Goal: Information Seeking & Learning: Learn about a topic

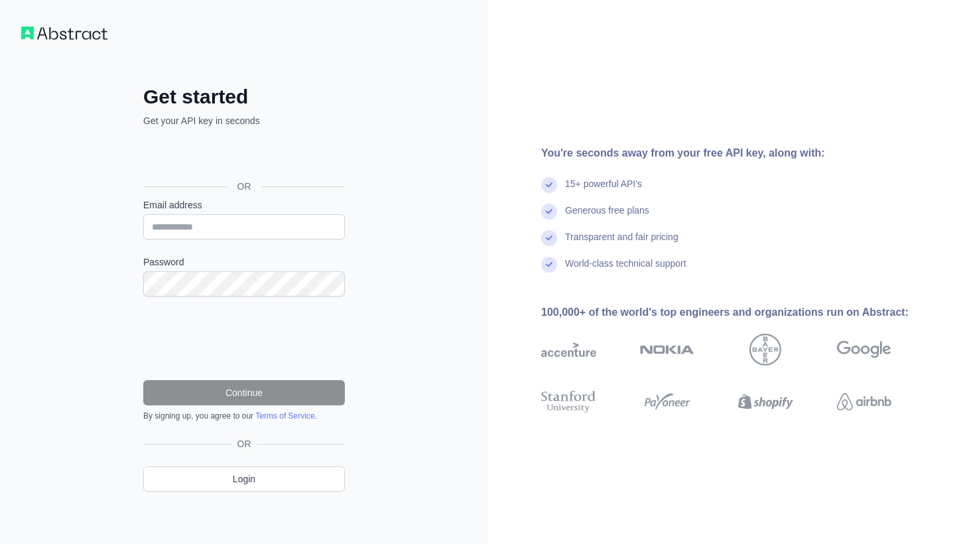
click at [296, 161] on div "Sign in with Google. Opens in new tab" at bounding box center [242, 156] width 199 height 29
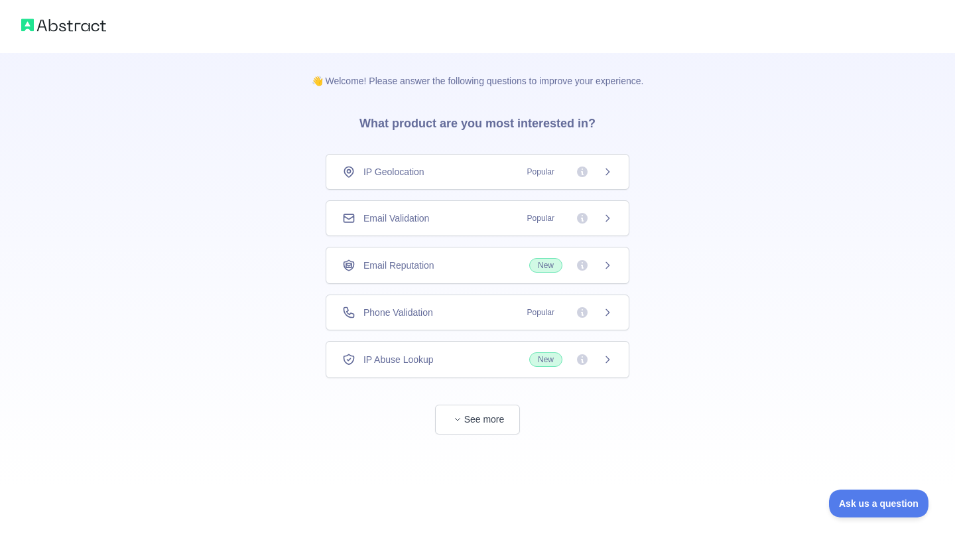
click at [546, 220] on span "Popular" at bounding box center [540, 218] width 43 height 13
click at [460, 223] on div "Email Reputation New" at bounding box center [477, 219] width 271 height 15
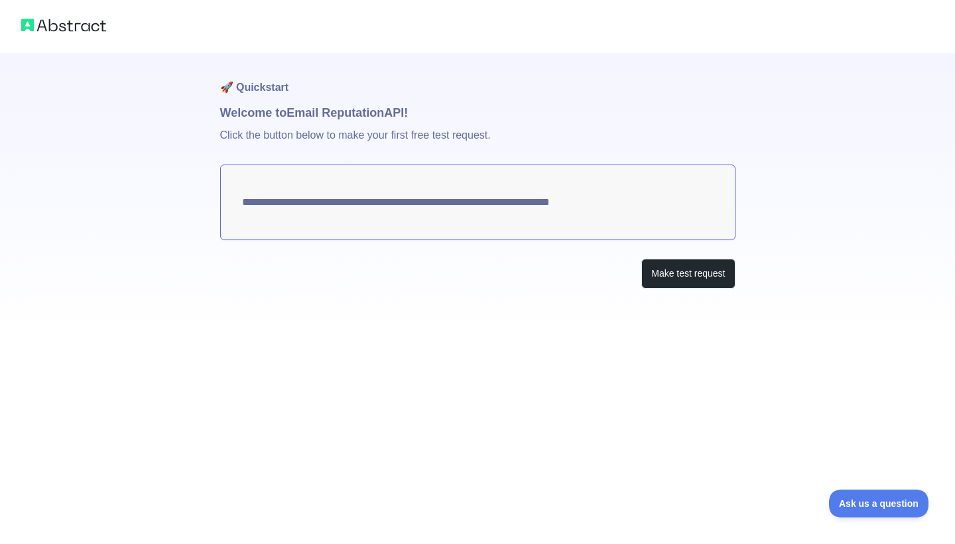
click at [588, 207] on textarea "**********" at bounding box center [477, 202] width 515 height 76
drag, startPoint x: 644, startPoint y: 210, endPoint x: 253, endPoint y: 206, distance: 391.2
click at [253, 206] on textarea "**********" at bounding box center [477, 202] width 515 height 76
click at [312, 213] on textarea "**********" at bounding box center [477, 202] width 515 height 76
click at [704, 271] on button "Make test request" at bounding box center [687, 274] width 93 height 30
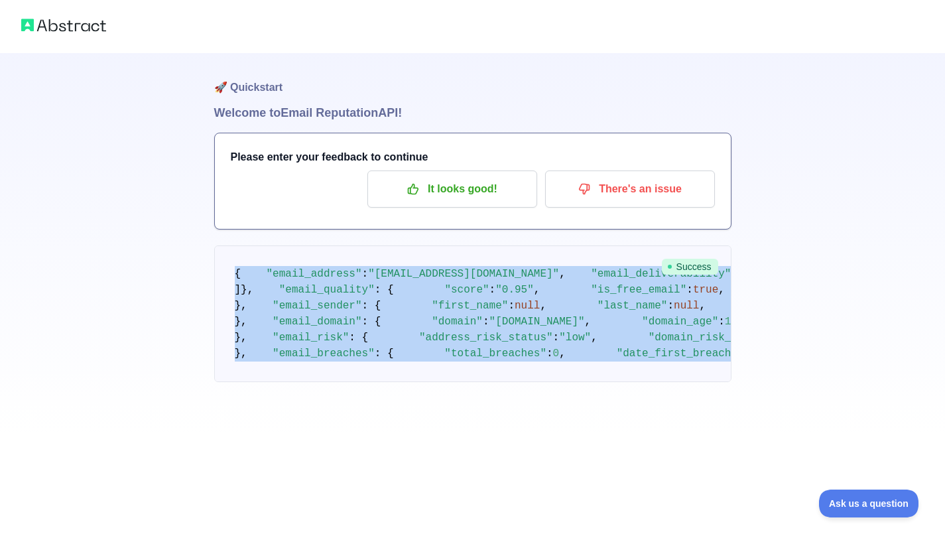
scroll to position [741, 0]
drag, startPoint x: 225, startPoint y: 269, endPoint x: 267, endPoint y: 467, distance: 202.6
click at [267, 382] on pre "{ "email_address" : "movieacc1111111111@gmail.com" , "email_deliverability" : {…" at bounding box center [472, 313] width 517 height 137
copy code "{ "email_address" : "movieacc1111111111@gmail.com" , "email_deliverability" : {…"
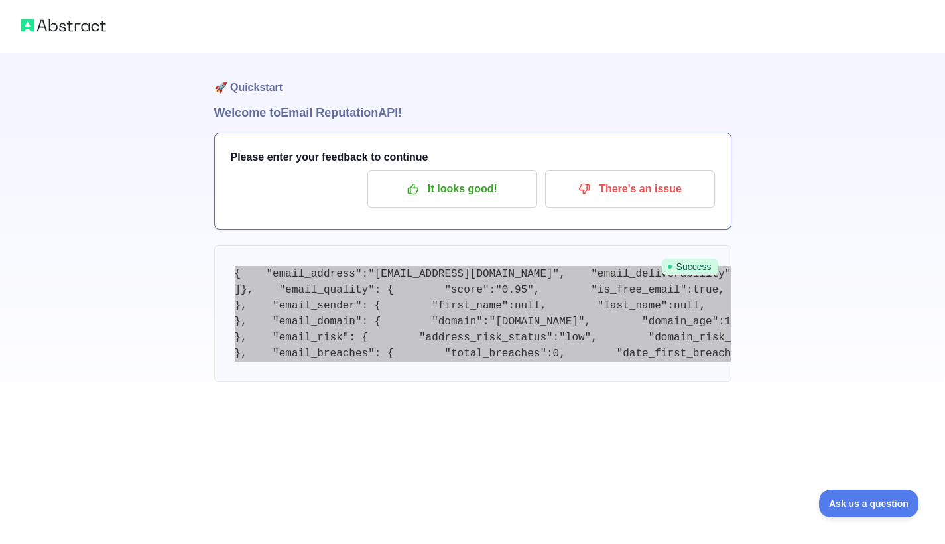
drag, startPoint x: 729, startPoint y: 80, endPoint x: 775, endPoint y: 321, distance: 245.7
click at [775, 321] on div "🚀 Quickstart Welcome to Email Reputation API! Please enter your feedback to con…" at bounding box center [472, 217] width 945 height 435
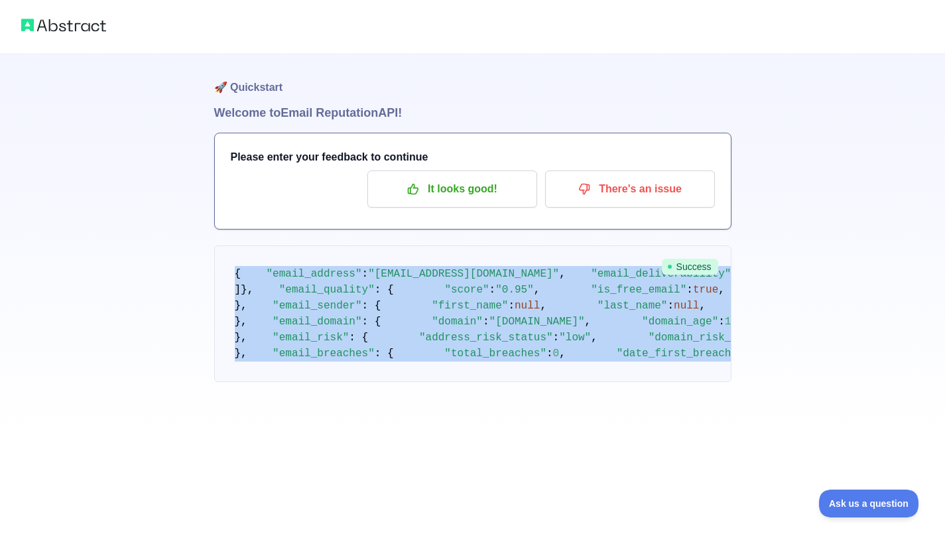
click at [782, 337] on div "🚀 Quickstart Welcome to Email Reputation API! Please enter your feedback to con…" at bounding box center [472, 217] width 945 height 435
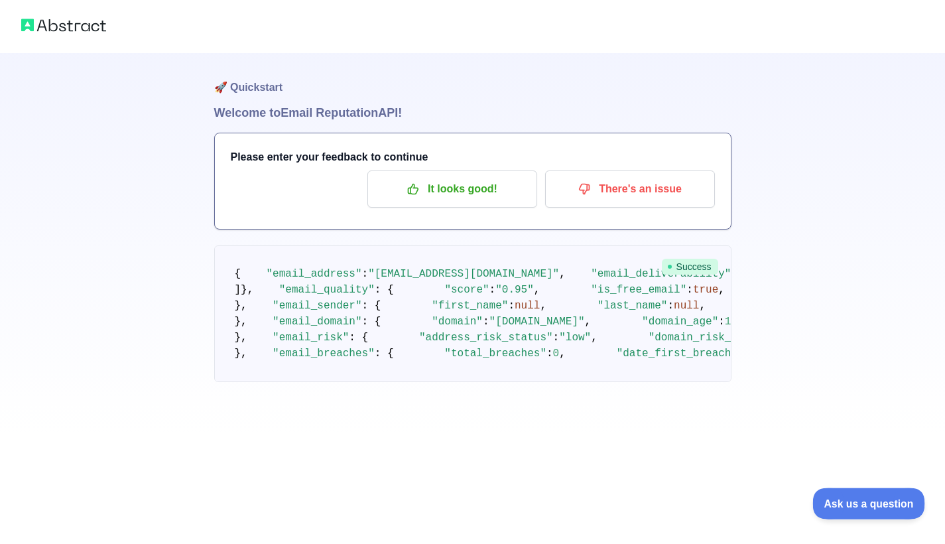
click at [855, 494] on button "Ask us a question" at bounding box center [861, 501] width 99 height 28
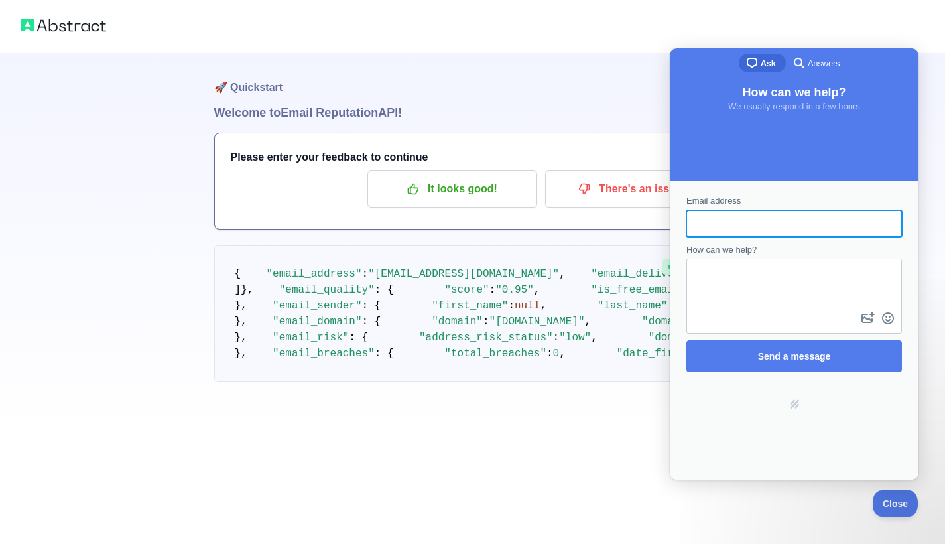
click at [828, 64] on span "Answers" at bounding box center [824, 63] width 32 height 13
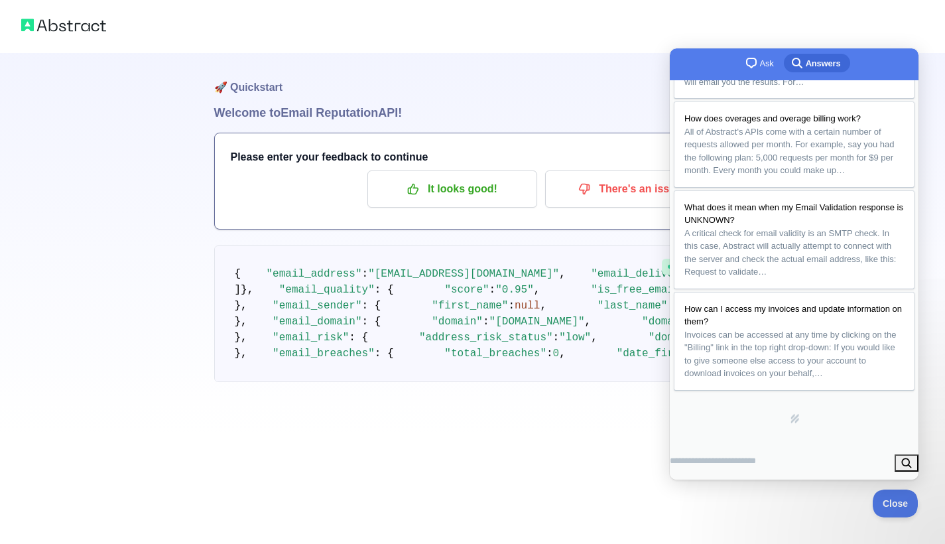
scroll to position [305, 0]
click at [591, 84] on h1 "🚀 Quickstart" at bounding box center [472, 78] width 517 height 50
click at [526, 121] on h1 "Welcome to Email Reputation API!" at bounding box center [472, 112] width 517 height 19
click at [887, 511] on button "Close" at bounding box center [891, 501] width 45 height 28
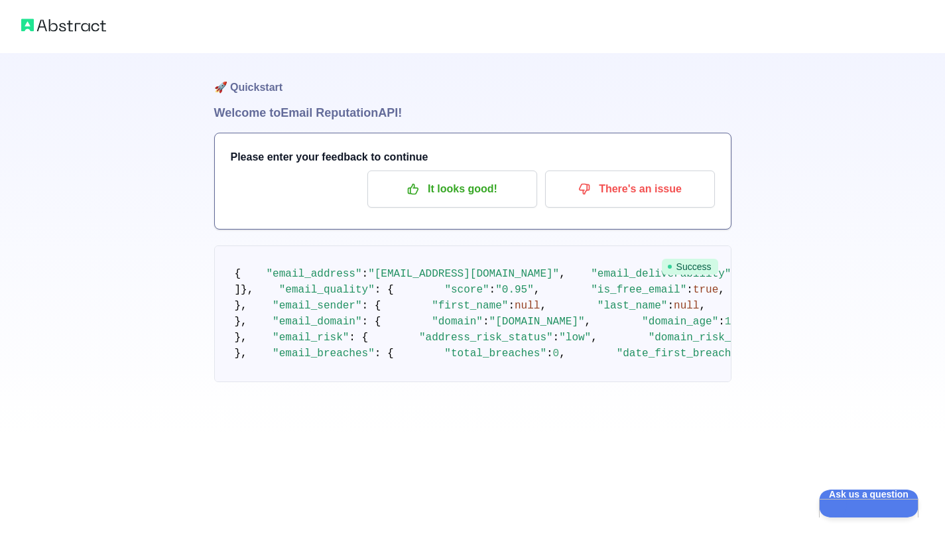
scroll to position [741, 0]
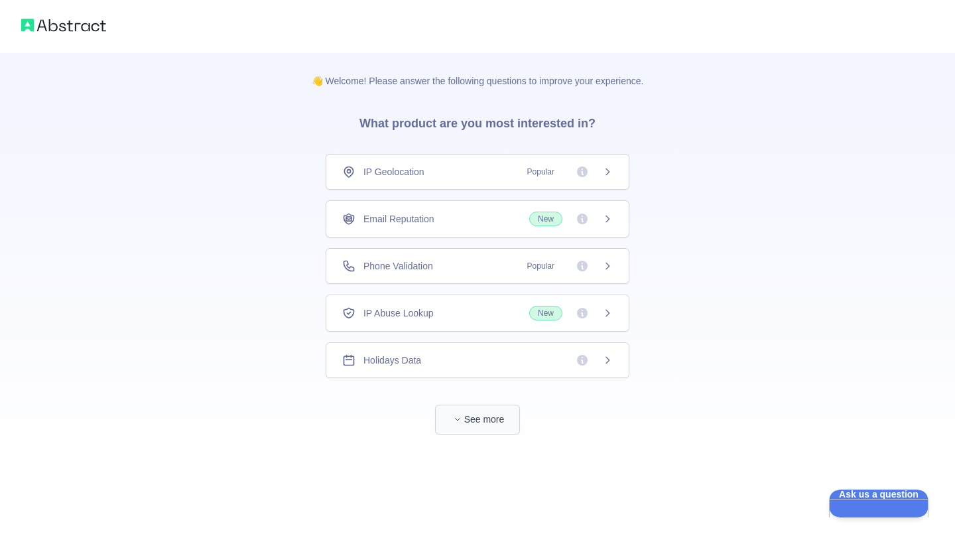
click at [495, 420] on button "See more" at bounding box center [477, 419] width 85 height 30
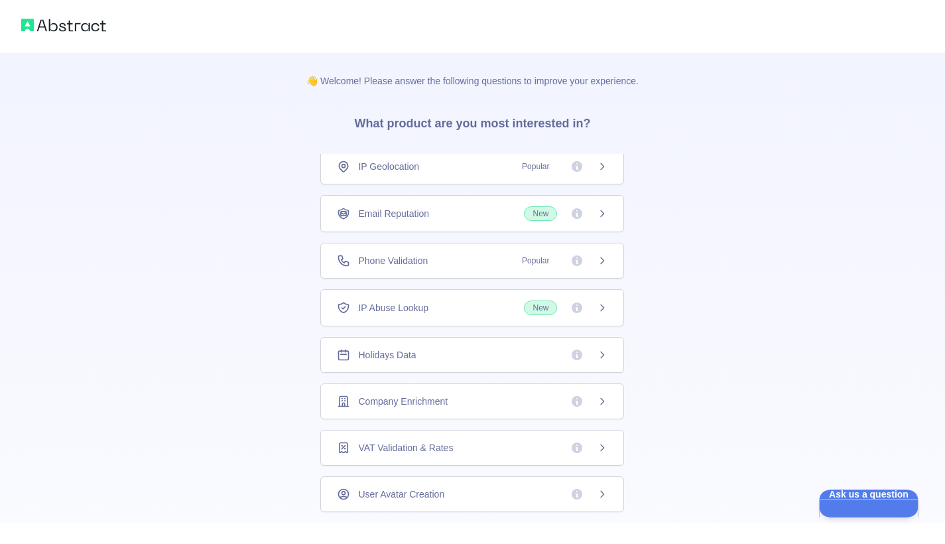
click at [469, 213] on div "Email Reputation New" at bounding box center [472, 213] width 304 height 37
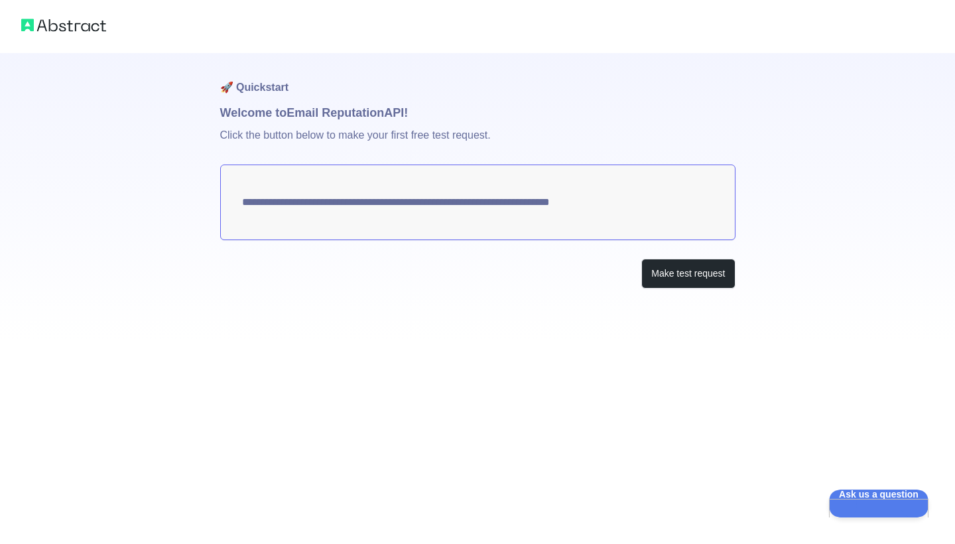
click at [584, 203] on textarea "**********" at bounding box center [477, 202] width 515 height 76
click at [631, 207] on textarea "**********" at bounding box center [477, 202] width 515 height 76
type textarea "**********"
click at [593, 202] on textarea "**********" at bounding box center [477, 202] width 515 height 76
drag, startPoint x: 635, startPoint y: 206, endPoint x: 261, endPoint y: 211, distance: 374.0
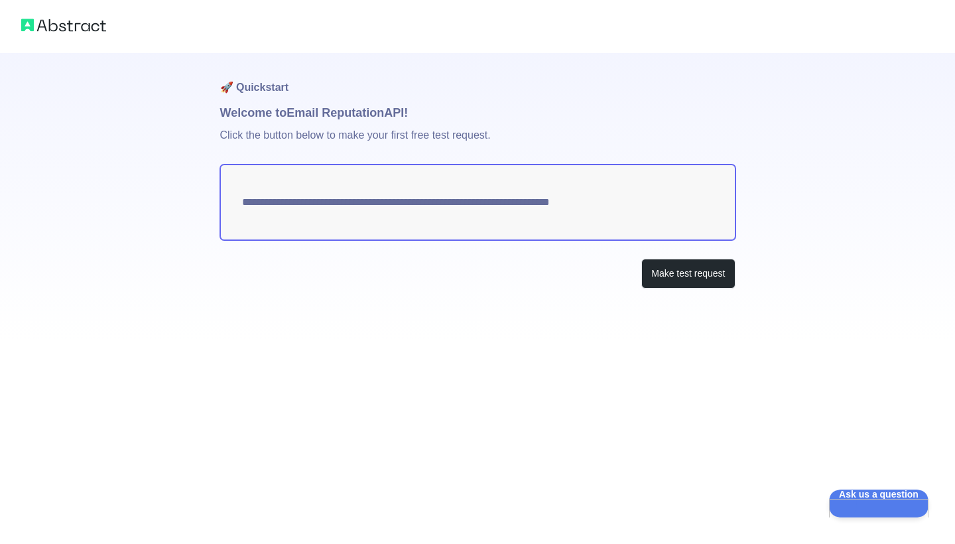
click at [261, 211] on textarea "**********" at bounding box center [477, 202] width 515 height 76
click at [249, 205] on textarea "**********" at bounding box center [477, 202] width 515 height 76
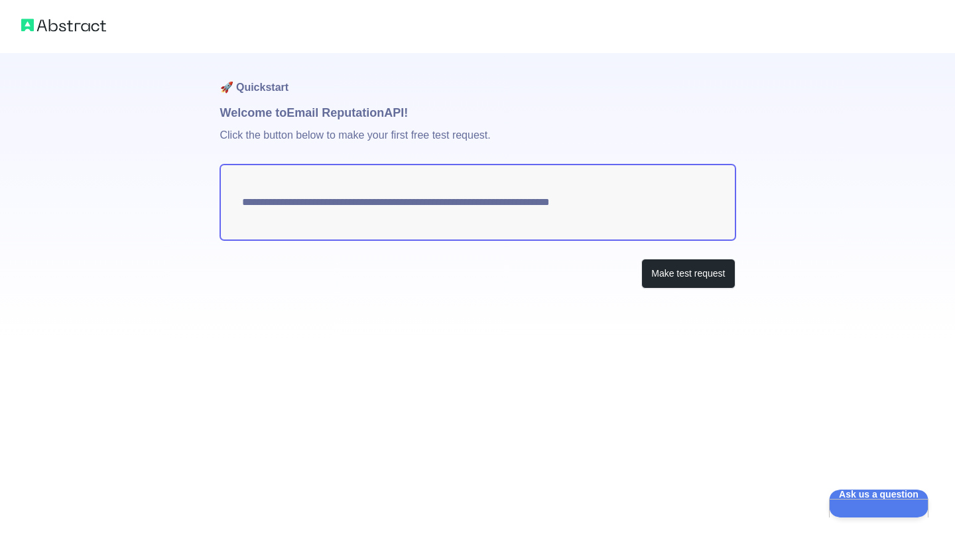
click at [249, 205] on textarea "**********" at bounding box center [477, 202] width 515 height 76
click at [92, 27] on img at bounding box center [63, 25] width 85 height 19
click at [38, 34] on img at bounding box center [63, 25] width 85 height 19
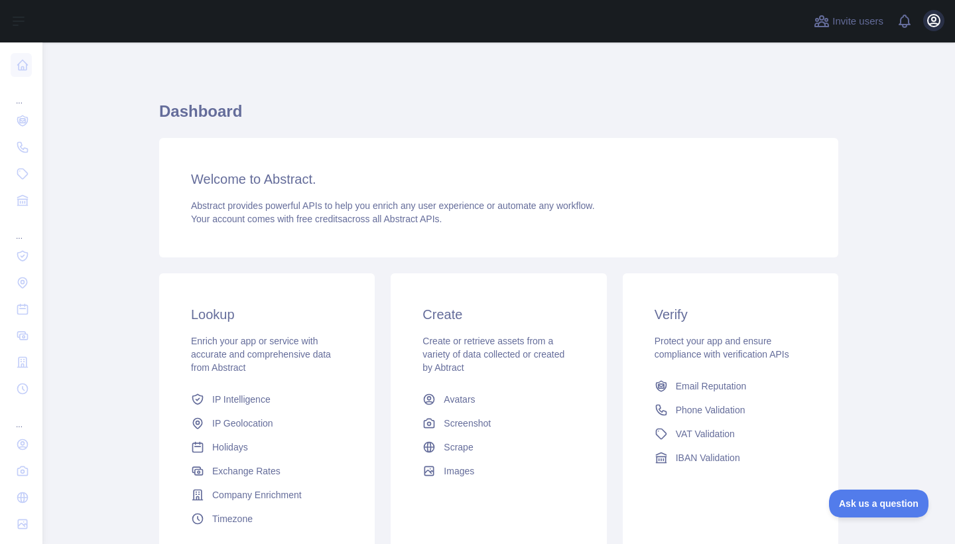
click at [939, 25] on icon "button" at bounding box center [934, 21] width 12 height 12
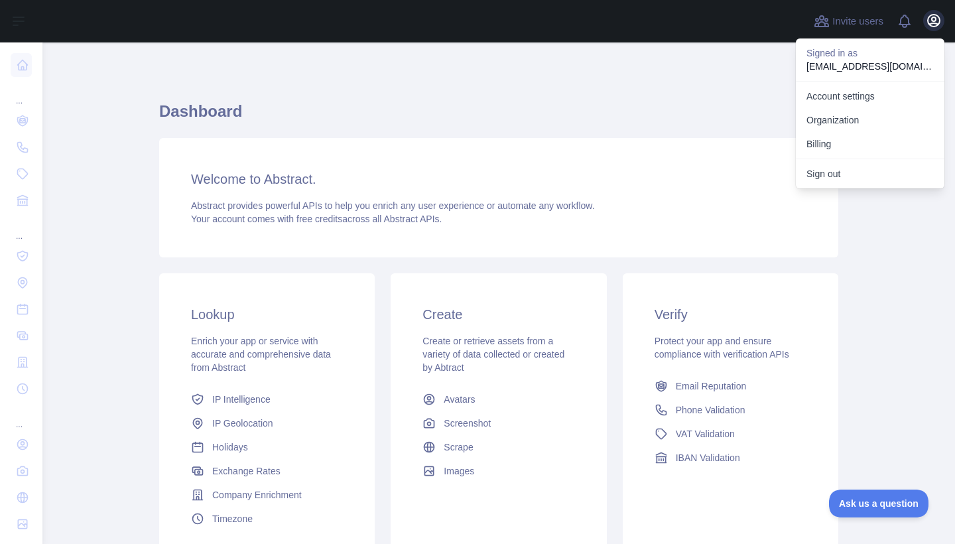
click at [930, 20] on icon "button" at bounding box center [934, 21] width 16 height 16
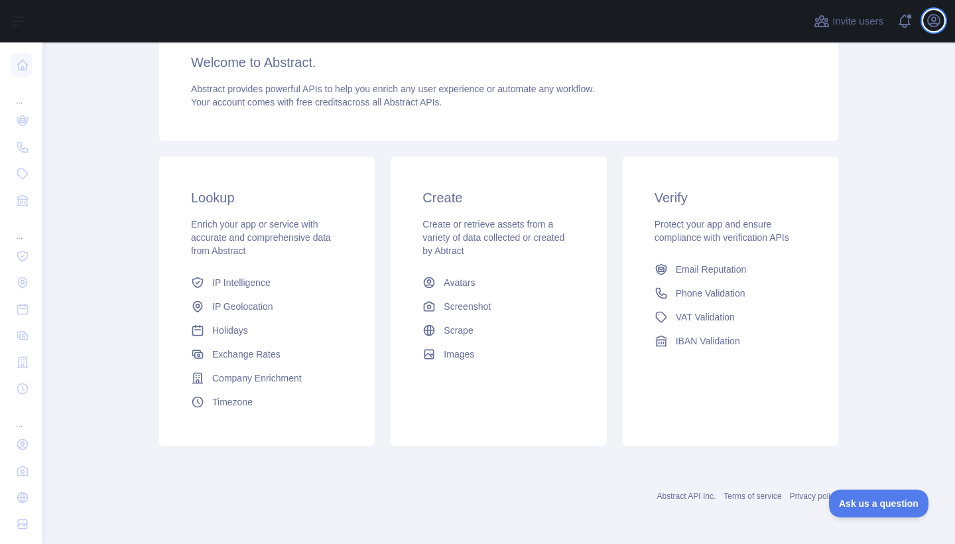
scroll to position [117, 0]
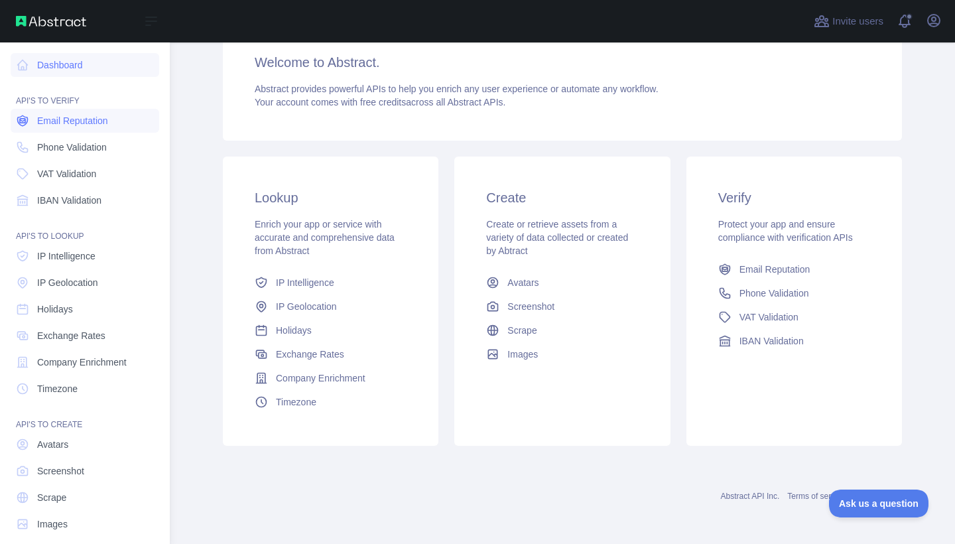
click at [86, 121] on span "Email Reputation" at bounding box center [72, 120] width 71 height 13
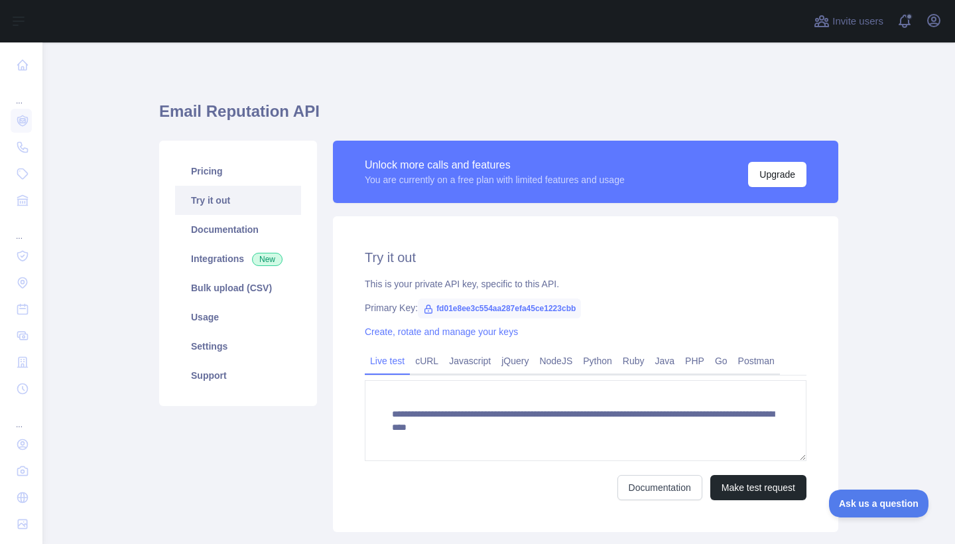
scroll to position [42, 0]
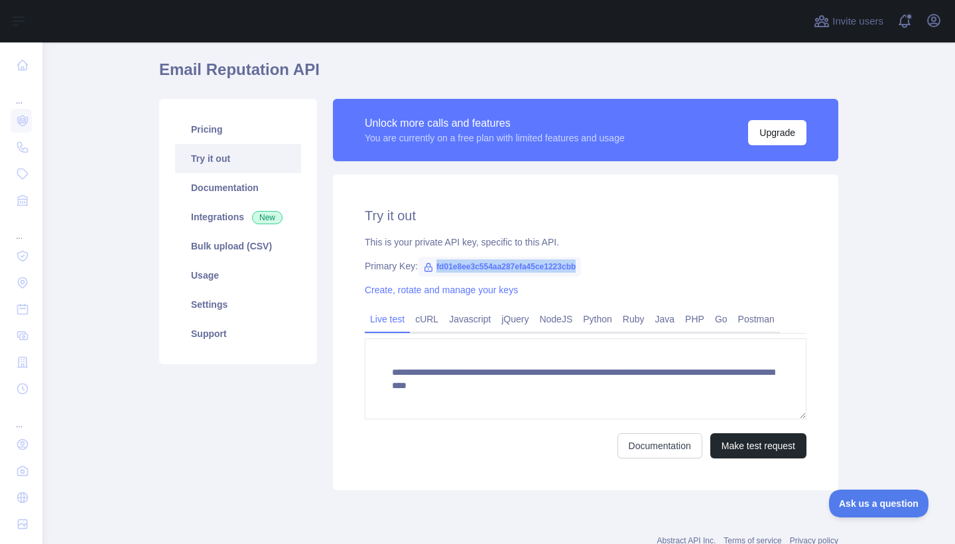
drag, startPoint x: 588, startPoint y: 267, endPoint x: 424, endPoint y: 272, distance: 163.8
click at [424, 272] on span "fd01e8ee3c554aa287efa45ce1223cbb" at bounding box center [499, 267] width 163 height 20
copy div "fd01e8ee3c554aa287efa45ce1223cbb"
click at [427, 316] on link "cURL" at bounding box center [427, 318] width 34 height 21
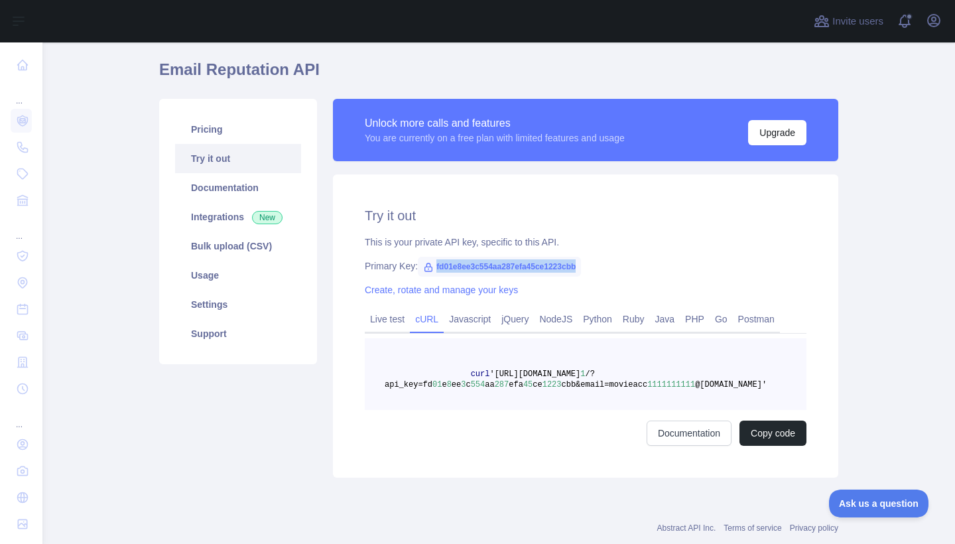
click at [489, 267] on span "fd01e8ee3c554aa287efa45ce1223cbb" at bounding box center [499, 267] width 163 height 20
drag, startPoint x: 586, startPoint y: 267, endPoint x: 432, endPoint y: 270, distance: 154.5
click at [432, 270] on span "fd01e8ee3c554aa287efa45ce1223cbb" at bounding box center [499, 267] width 163 height 20
copy div "fd01e8ee3c554aa287efa45ce1223cbb"
click at [504, 263] on span "fd01e8ee3c554aa287efa45ce1223cbb" at bounding box center [499, 267] width 163 height 20
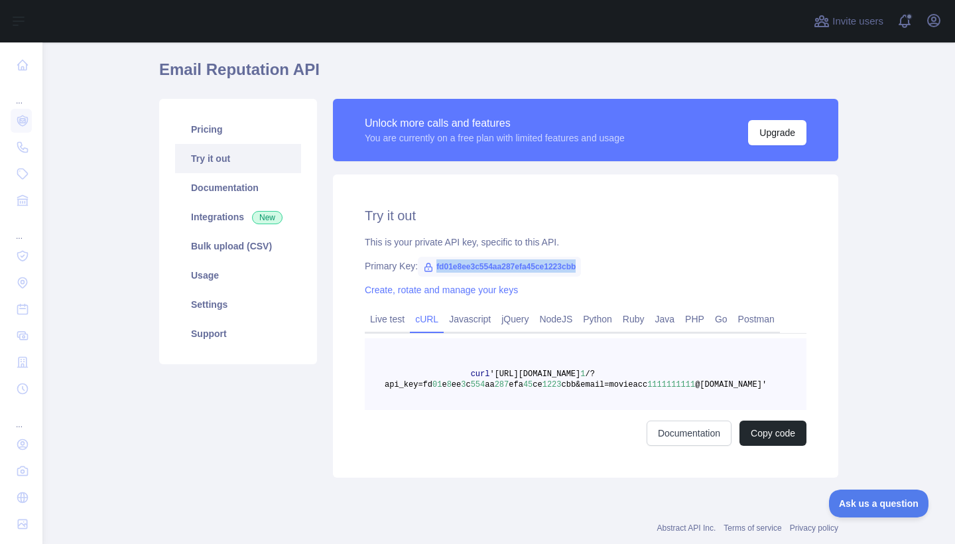
drag, startPoint x: 591, startPoint y: 267, endPoint x: 429, endPoint y: 265, distance: 162.5
click at [429, 265] on span "fd01e8ee3c554aa287efa45ce1223cbb" at bounding box center [499, 267] width 163 height 20
copy div "fd01e8ee3c554aa287efa45ce1223cbb"
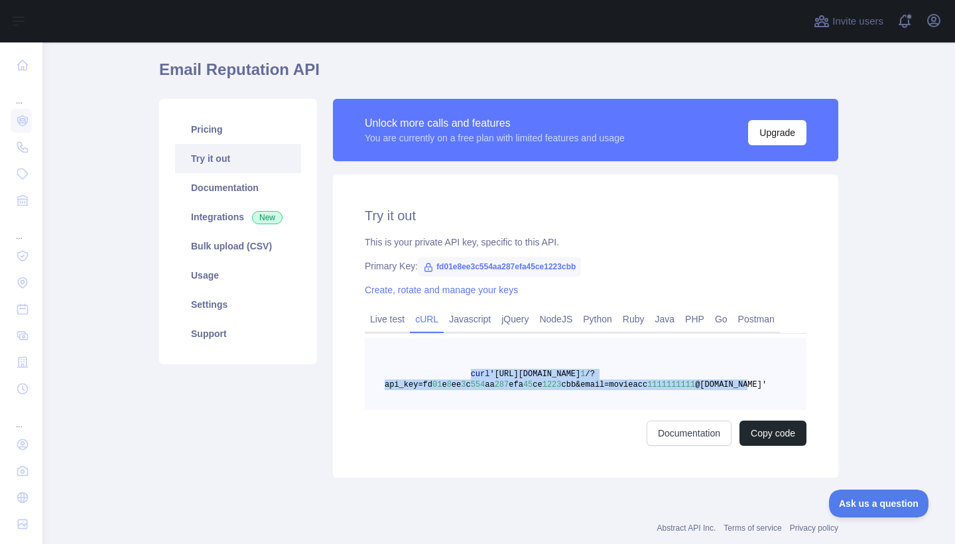
drag, startPoint x: 463, startPoint y: 377, endPoint x: 742, endPoint y: 385, distance: 278.6
click at [742, 385] on span "curl 'https://emailreputation.abstractapi.com/v 1 /?api_key=fd 01 e 8 ee 3 c 55…" at bounding box center [576, 379] width 382 height 20
copy span "curl 'https://emailreputation.abstractapi.com/v 1 /?api_key=fd 01 e 8 ee 3 c 55…"
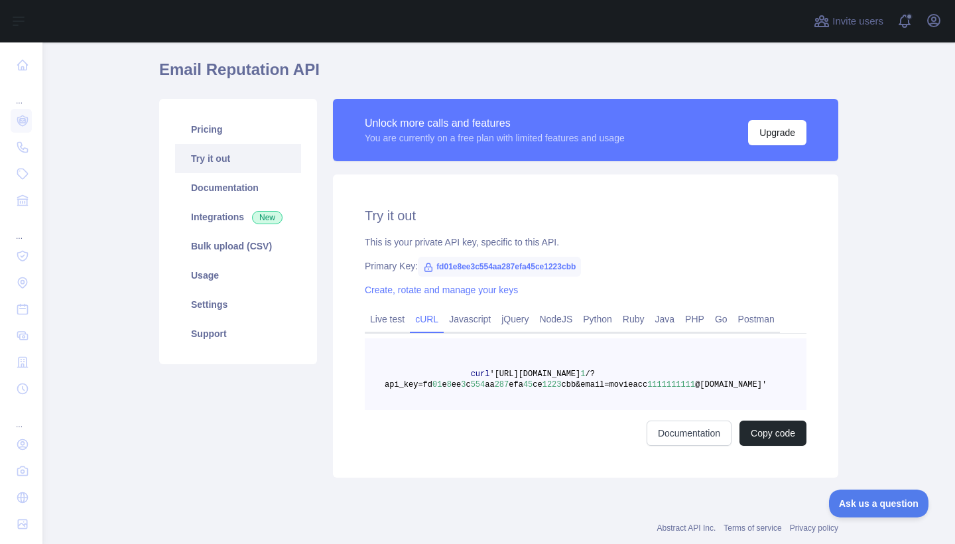
click at [876, 1] on div "Invite users View notifications Open user menu" at bounding box center [877, 21] width 133 height 42
click at [252, 221] on span "New" at bounding box center [267, 217] width 31 height 13
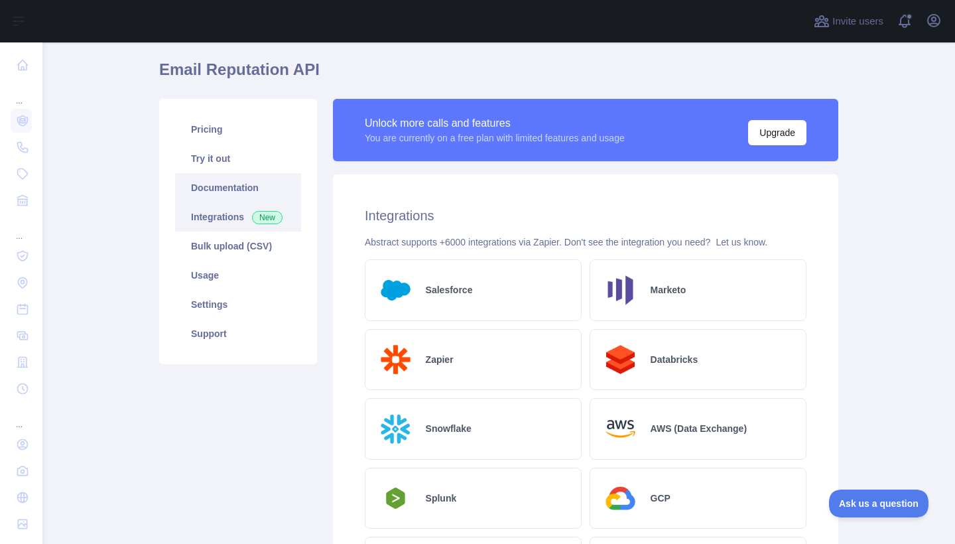
click at [258, 197] on link "Documentation" at bounding box center [238, 187] width 126 height 29
click at [202, 127] on link "Pricing" at bounding box center [238, 129] width 126 height 29
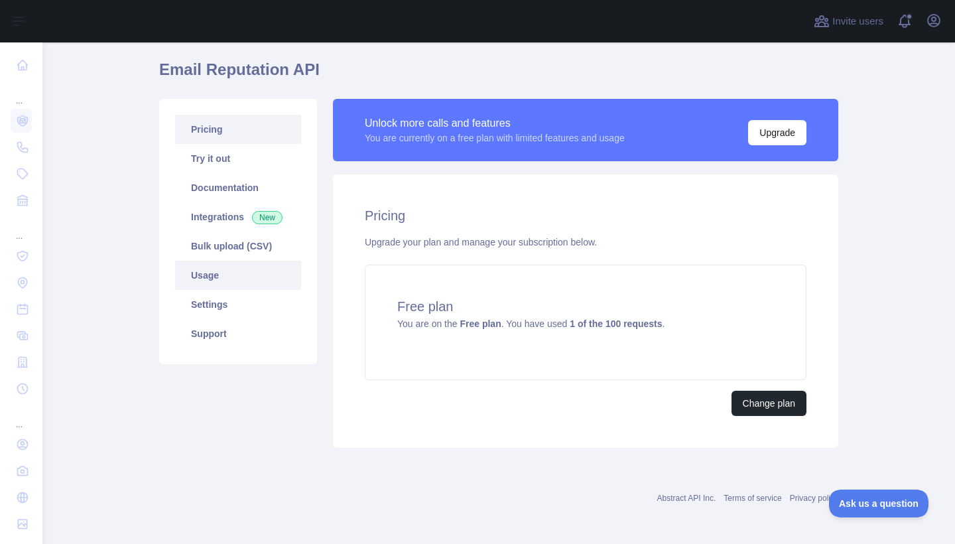
click at [227, 280] on link "Usage" at bounding box center [238, 275] width 126 height 29
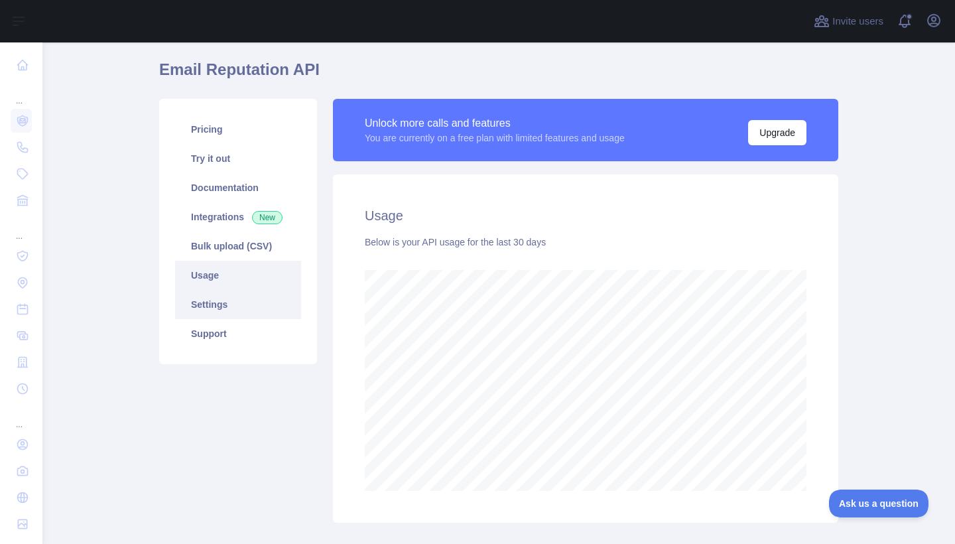
scroll to position [501, 902]
click at [231, 315] on link "Settings" at bounding box center [238, 304] width 126 height 29
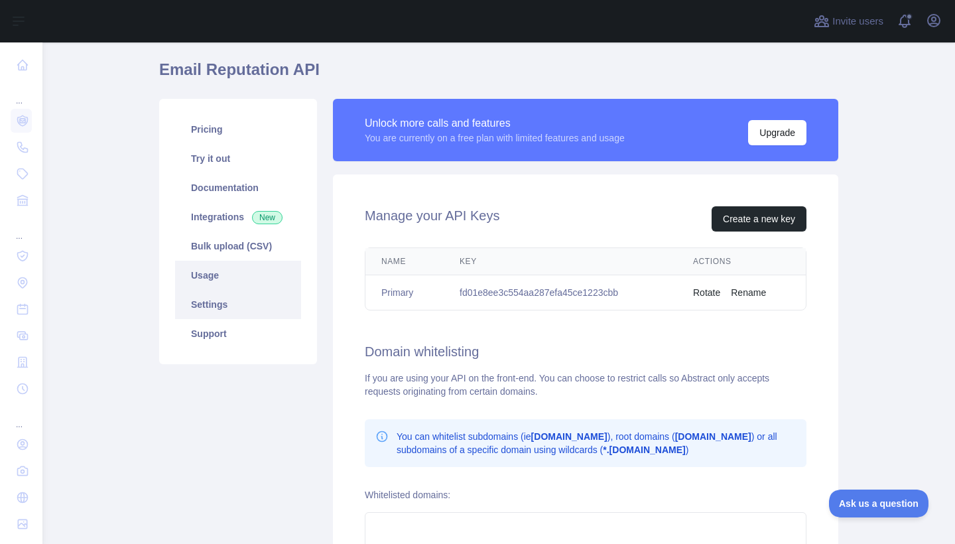
click at [230, 286] on link "Usage" at bounding box center [238, 275] width 126 height 29
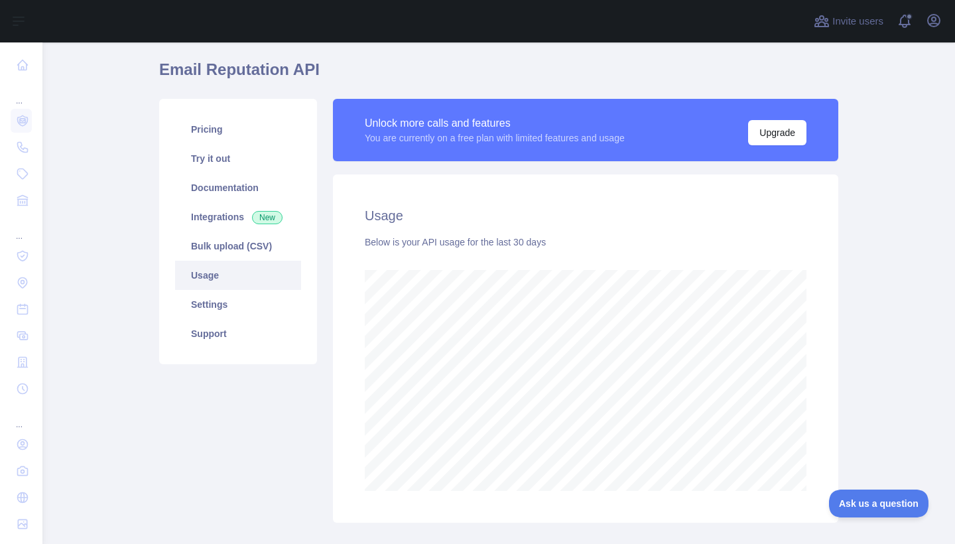
scroll to position [501, 902]
click at [225, 322] on link "Support" at bounding box center [238, 333] width 126 height 29
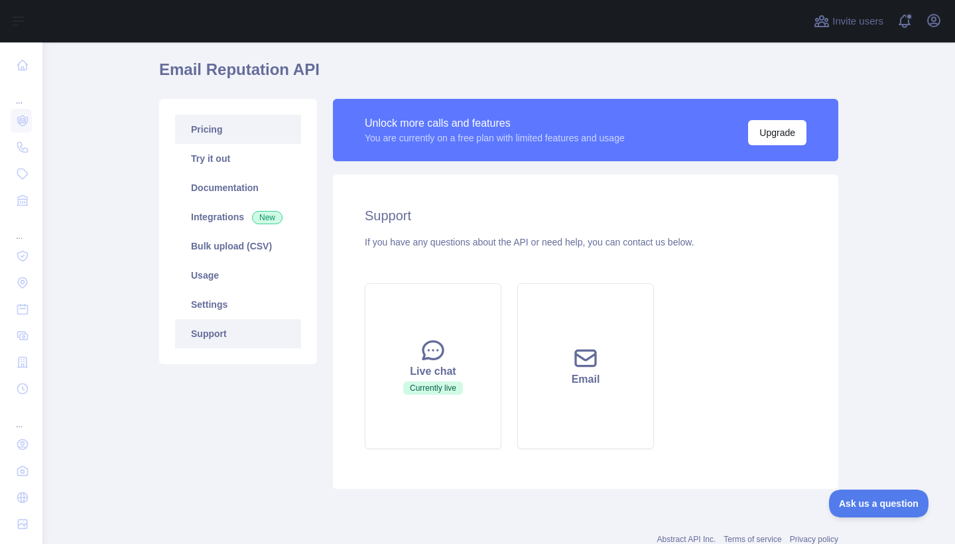
click at [259, 135] on link "Pricing" at bounding box center [238, 129] width 126 height 29
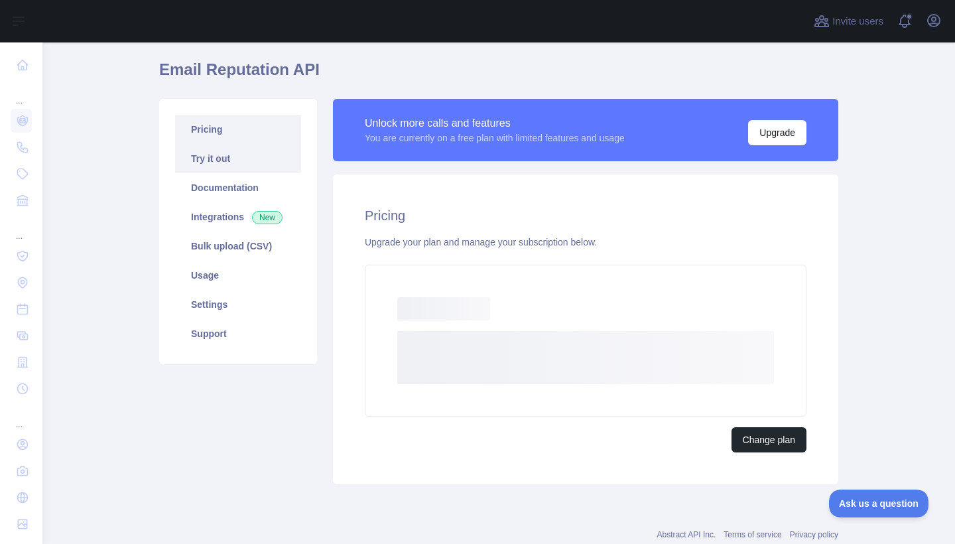
click at [261, 154] on link "Try it out" at bounding box center [238, 158] width 126 height 29
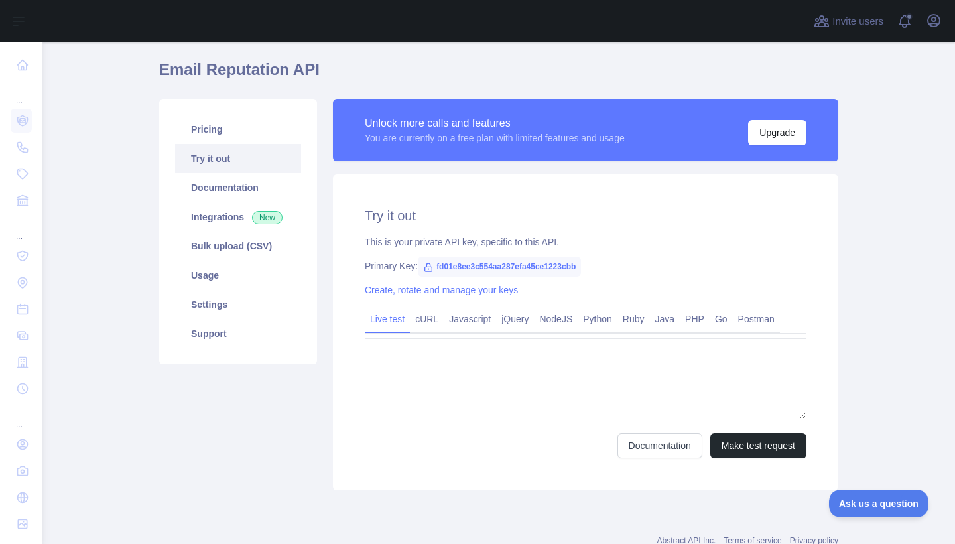
type textarea "**********"
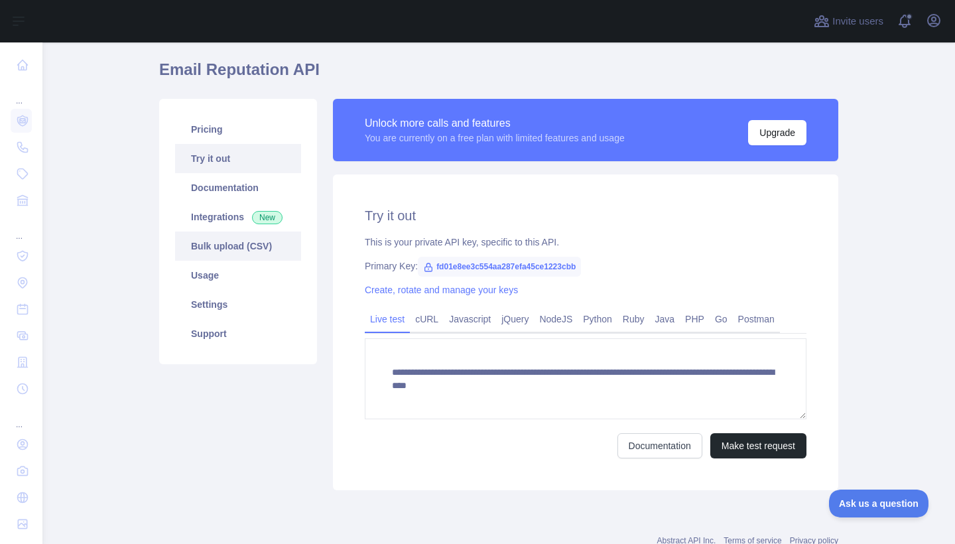
click at [247, 243] on link "Bulk upload (CSV)" at bounding box center [238, 245] width 126 height 29
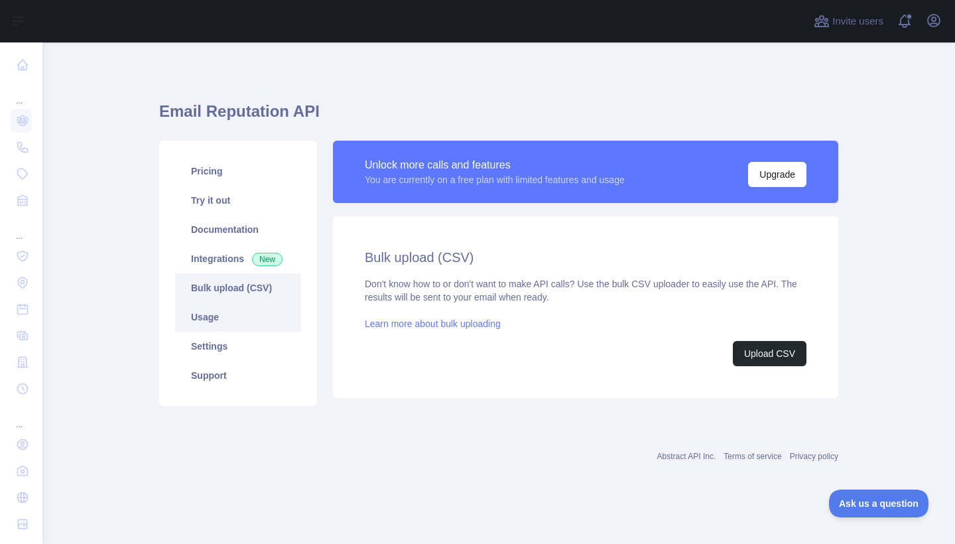
click at [239, 302] on link "Usage" at bounding box center [238, 316] width 126 height 29
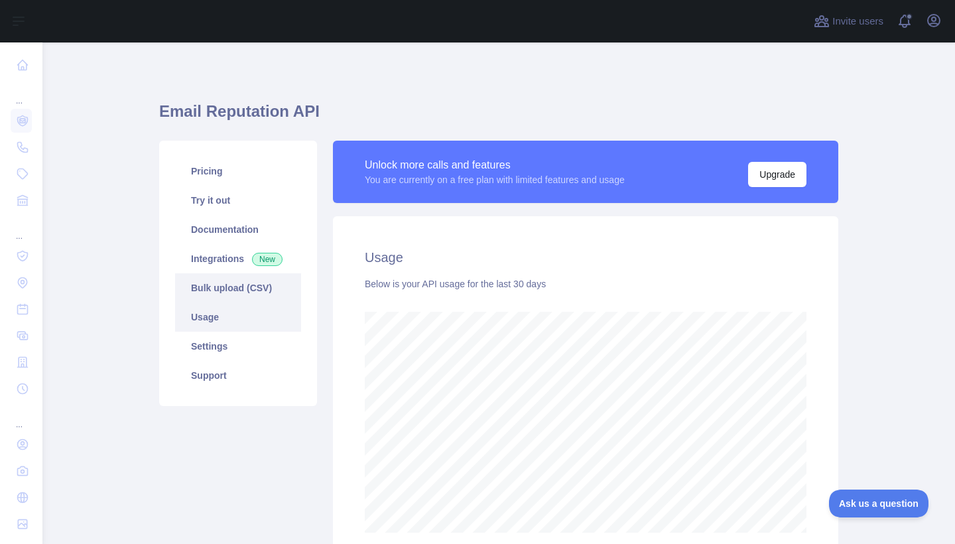
scroll to position [501, 902]
click at [255, 198] on link "Try it out" at bounding box center [238, 200] width 126 height 29
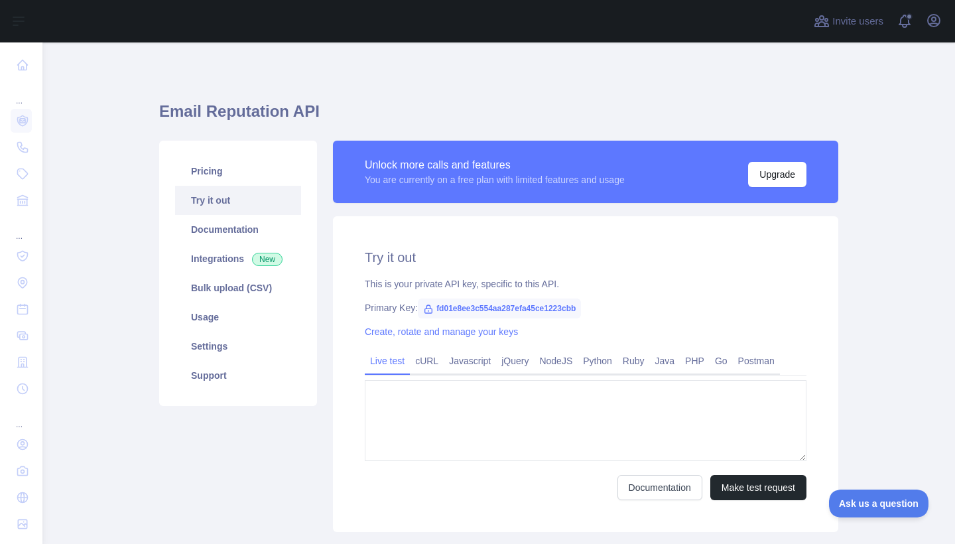
type textarea "**********"
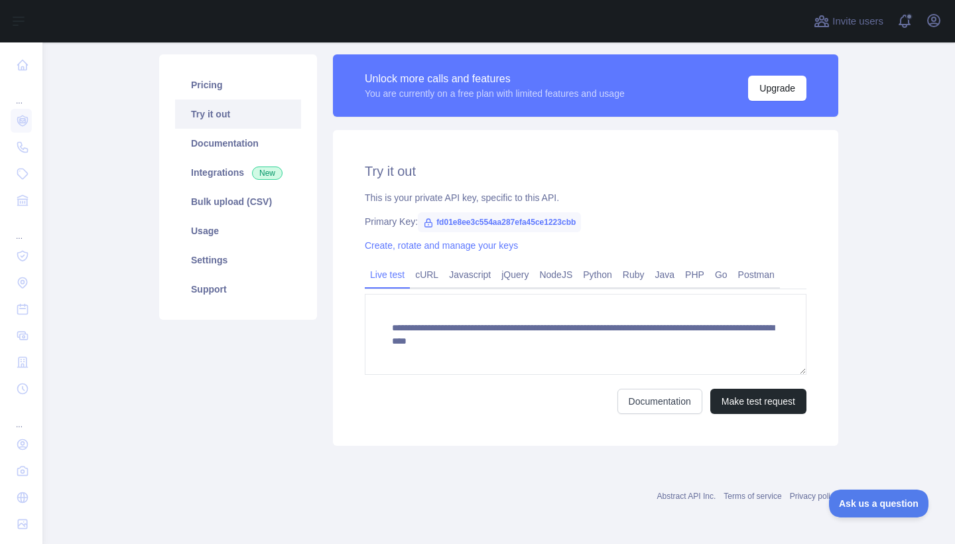
scroll to position [86, 0]
drag, startPoint x: 587, startPoint y: 222, endPoint x: 432, endPoint y: 224, distance: 155.2
click at [432, 224] on span "fd01e8ee3c554aa287efa45ce1223cbb" at bounding box center [499, 222] width 163 height 20
copy div "fd01e8ee3c554aa287efa45ce1223cbb"
click at [218, 229] on link "Usage" at bounding box center [238, 230] width 126 height 29
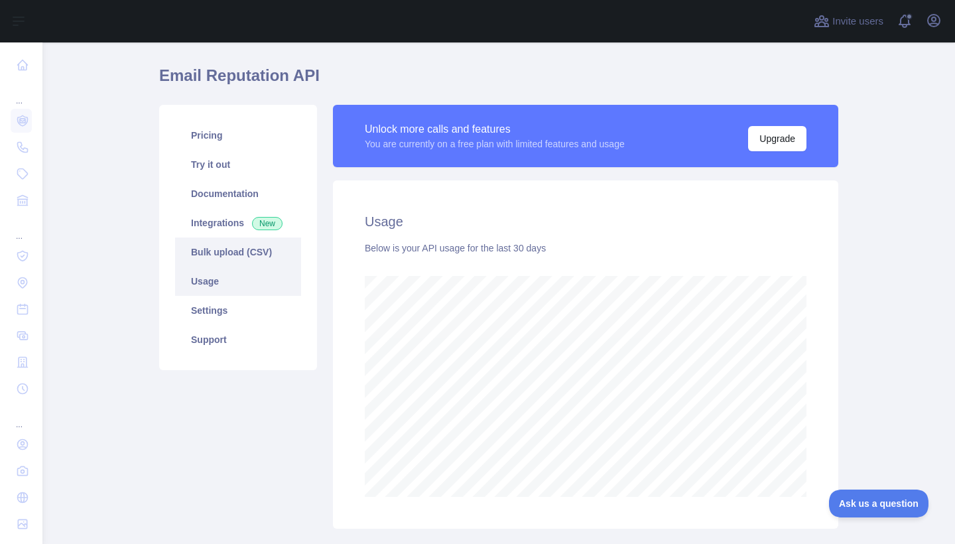
scroll to position [31, 0]
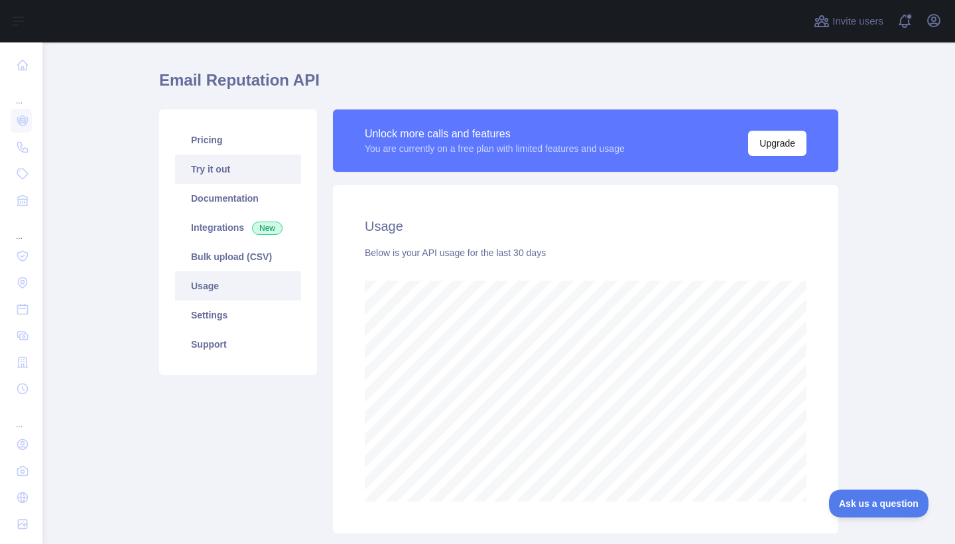
click at [239, 176] on link "Try it out" at bounding box center [238, 168] width 126 height 29
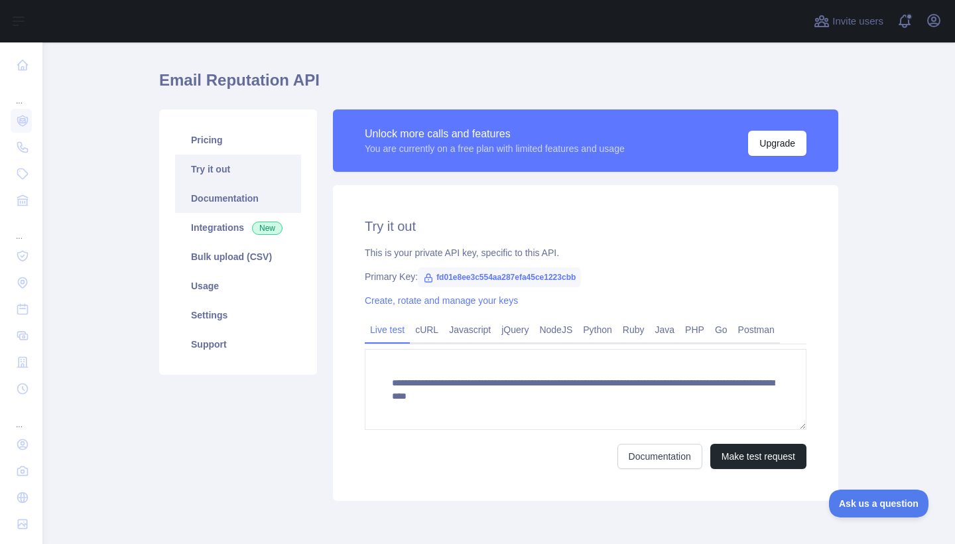
click at [245, 193] on link "Documentation" at bounding box center [238, 198] width 126 height 29
click at [269, 141] on link "Pricing" at bounding box center [238, 139] width 126 height 29
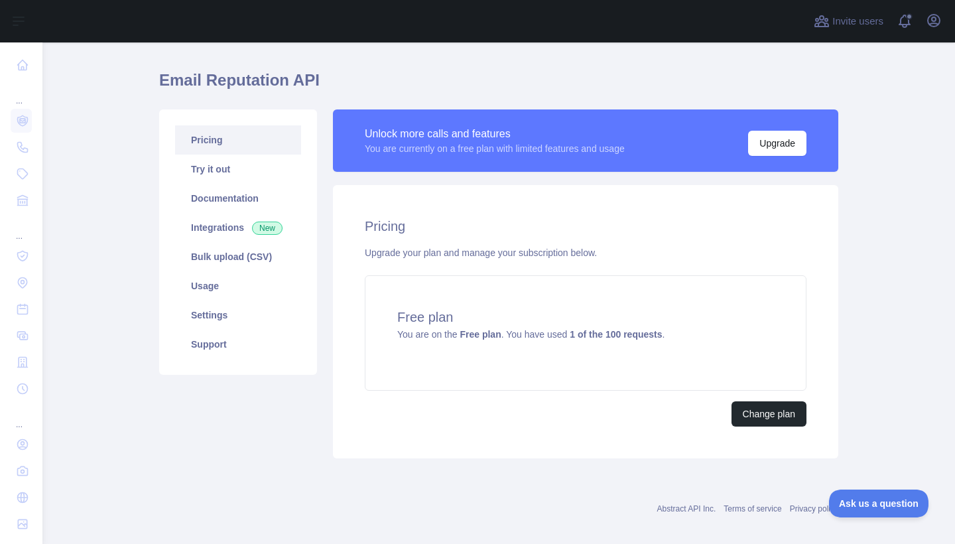
scroll to position [44, 0]
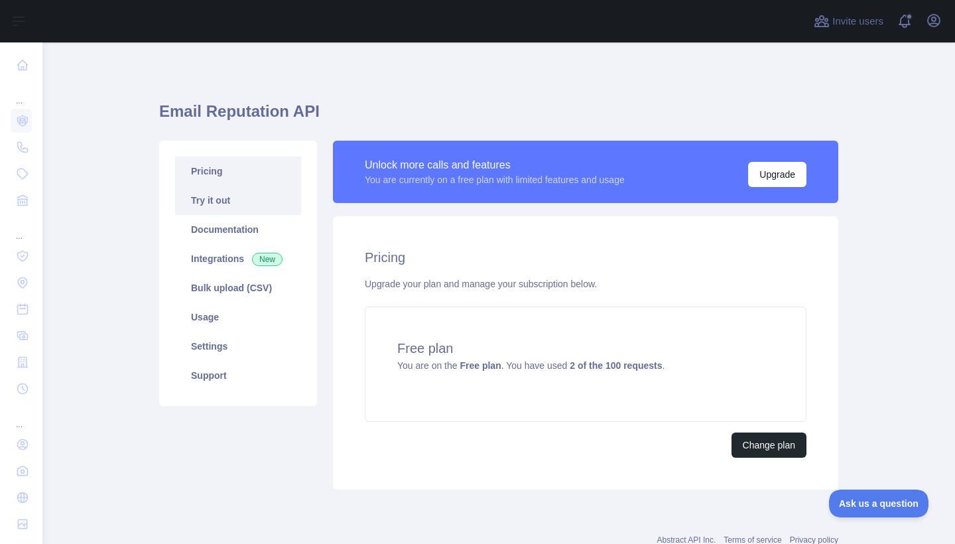
click at [282, 202] on link "Try it out" at bounding box center [238, 200] width 126 height 29
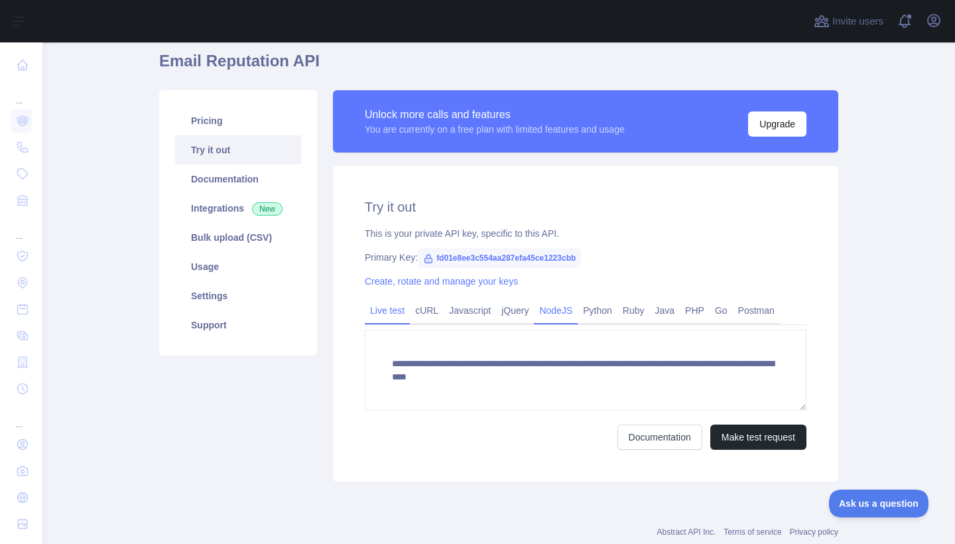
scroll to position [66, 0]
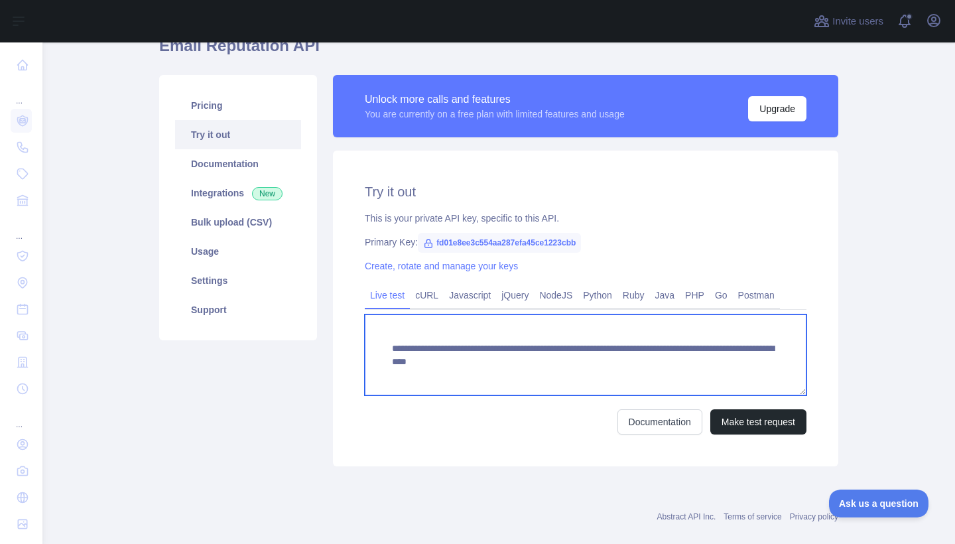
drag, startPoint x: 776, startPoint y: 368, endPoint x: 365, endPoint y: 343, distance: 411.2
click at [365, 343] on textarea "**********" at bounding box center [586, 354] width 442 height 81
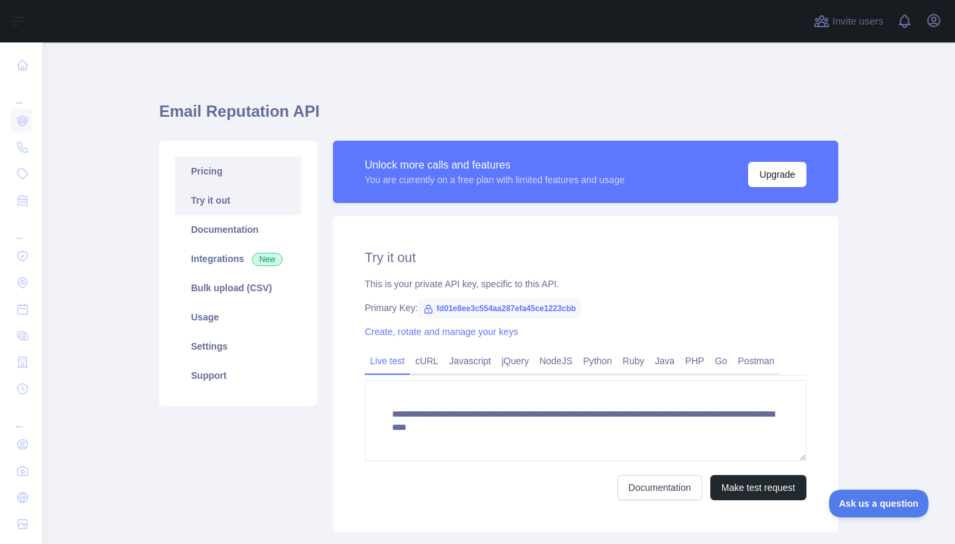
click at [233, 172] on link "Pricing" at bounding box center [238, 170] width 126 height 29
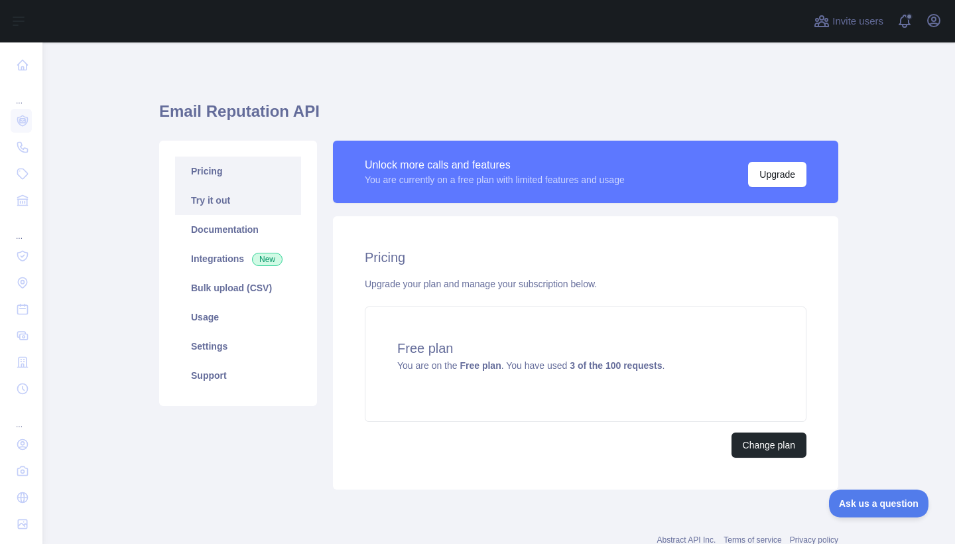
click at [222, 207] on link "Try it out" at bounding box center [238, 200] width 126 height 29
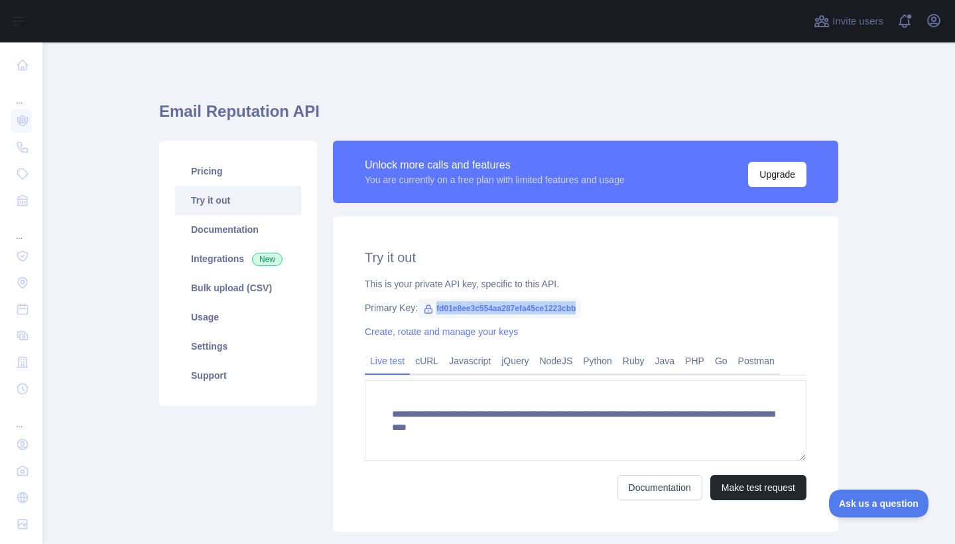
drag, startPoint x: 587, startPoint y: 306, endPoint x: 432, endPoint y: 305, distance: 155.2
click at [432, 305] on span "fd01e8ee3c554aa287efa45ce1223cbb" at bounding box center [499, 308] width 163 height 20
copy div "fd01e8ee3c554aa287efa45ce1223cbb"
click at [534, 256] on h2 "Try it out" at bounding box center [586, 257] width 442 height 19
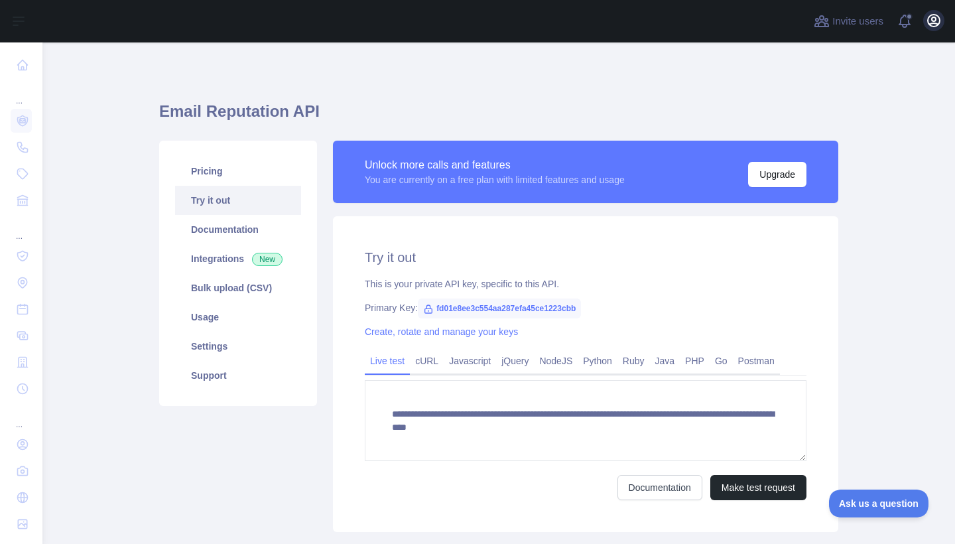
click at [934, 17] on icon "button" at bounding box center [934, 21] width 16 height 16
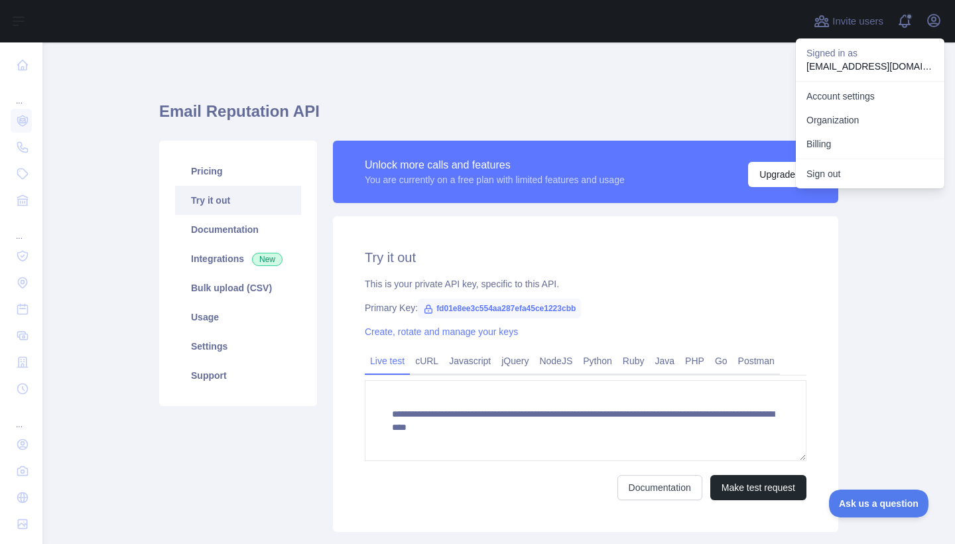
click at [881, 66] on p "movieacc1111111111@gmail.com" at bounding box center [869, 66] width 127 height 13
copy p "movieacc1111111111@gmail.com"
click at [678, 69] on div "**********" at bounding box center [498, 335] width 679 height 587
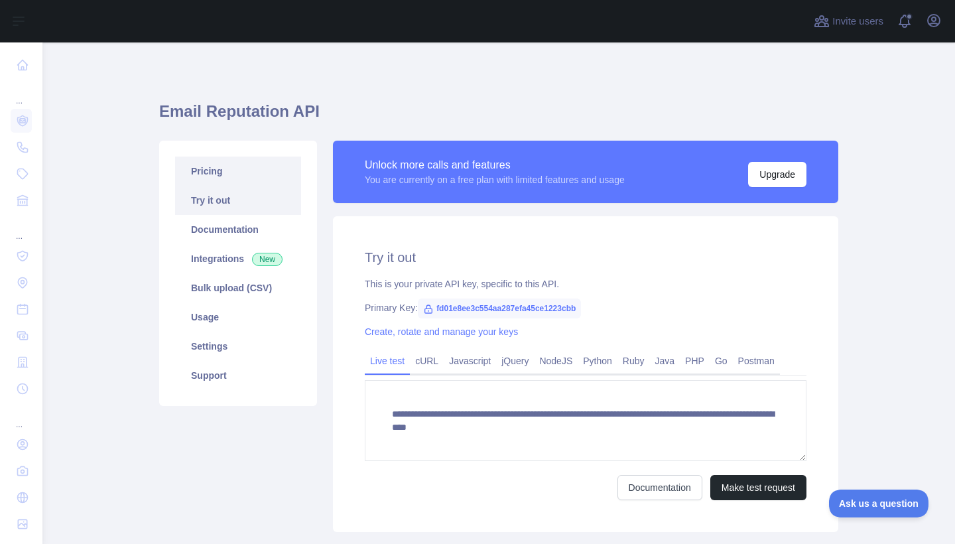
click at [238, 179] on link "Pricing" at bounding box center [238, 170] width 126 height 29
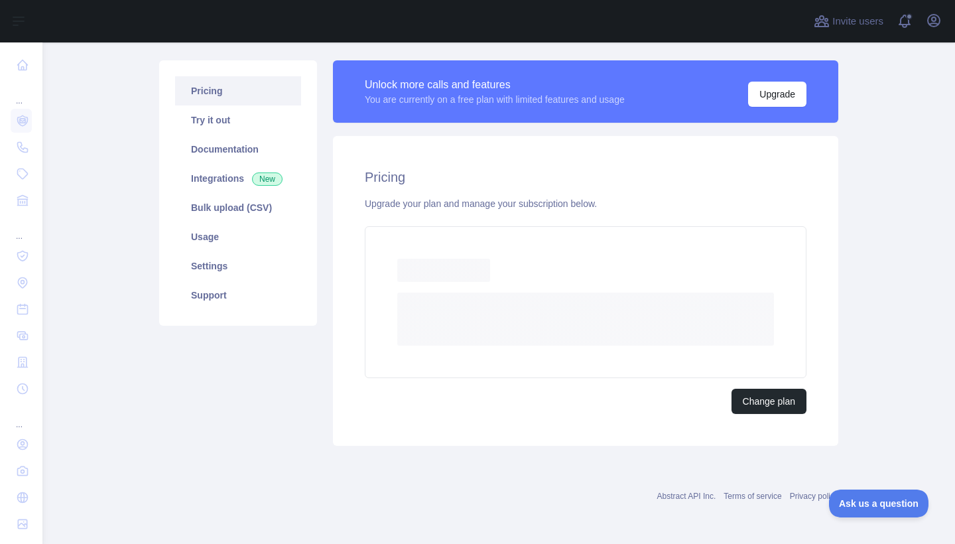
scroll to position [80, 0]
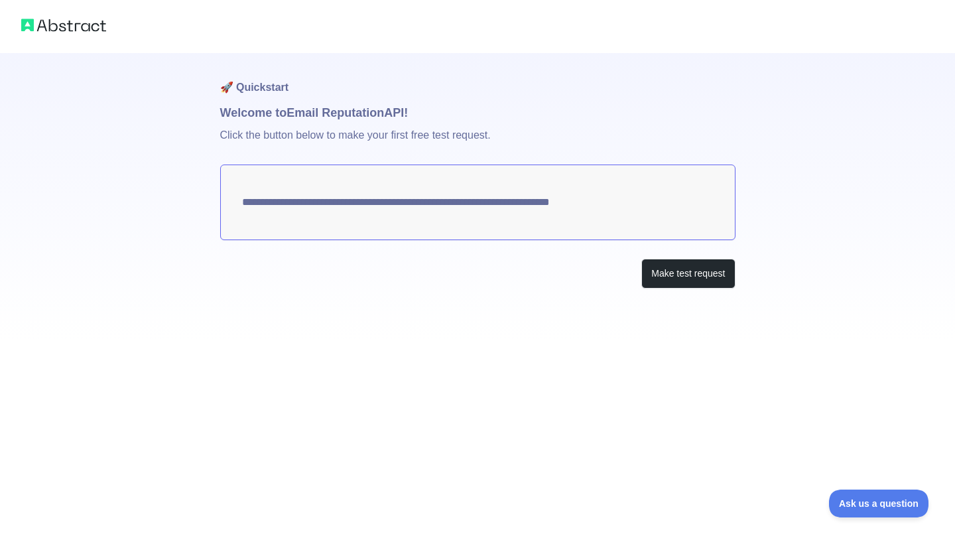
scroll to position [305, 0]
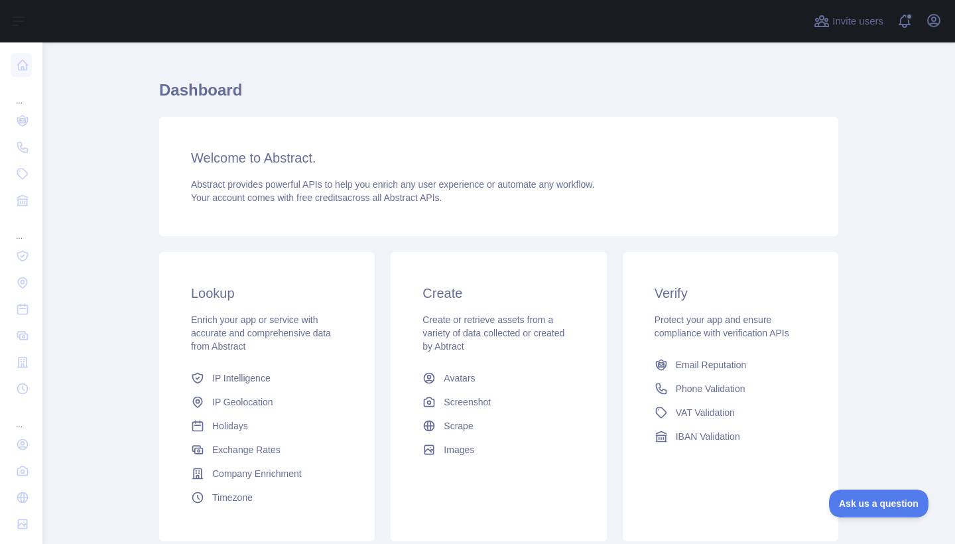
scroll to position [22, 0]
